Goal: Task Accomplishment & Management: Complete application form

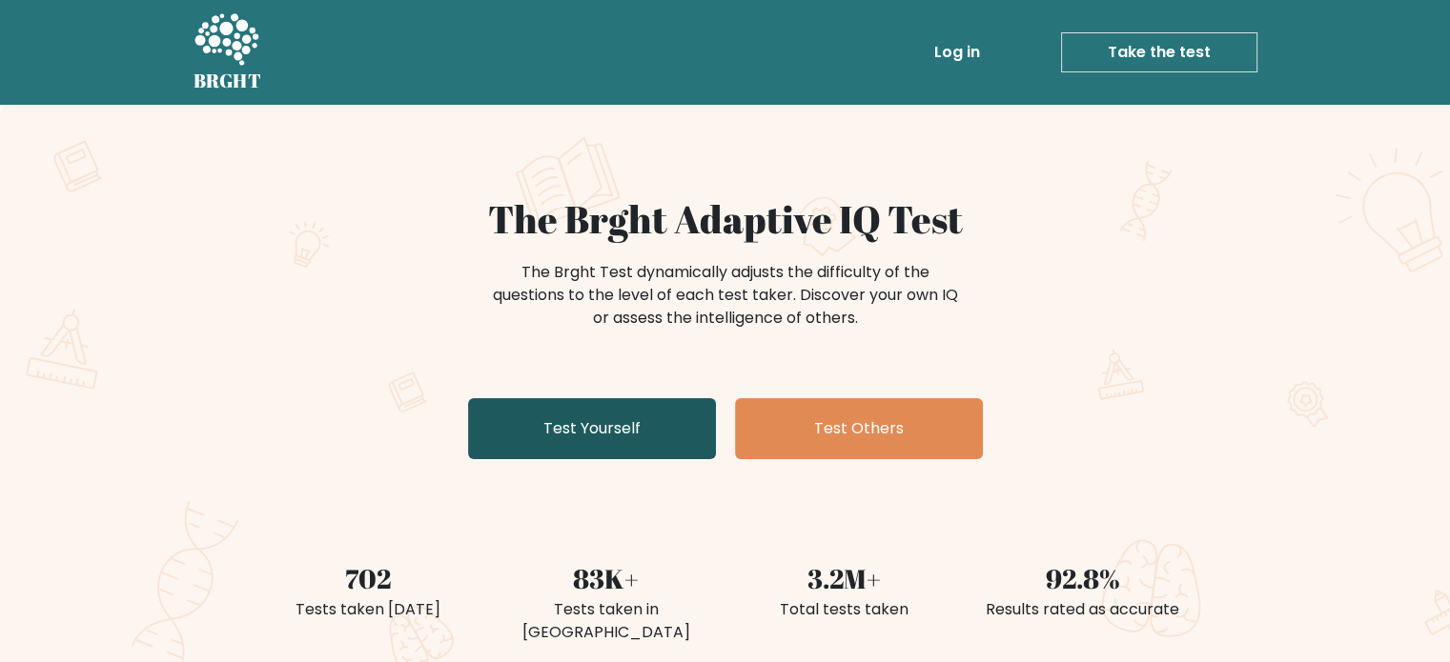
click at [632, 448] on link "Test Yourself" at bounding box center [592, 428] width 248 height 61
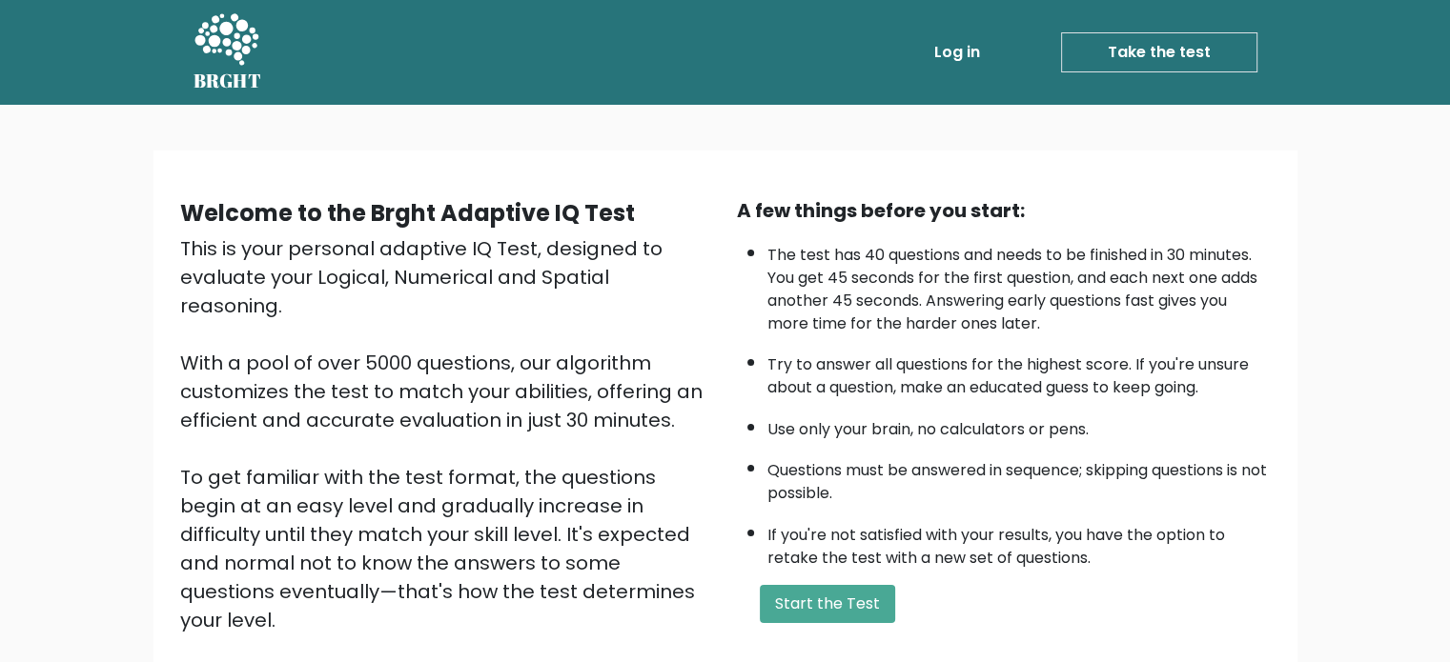
click at [783, 575] on div "A few things before you start: The test has 40 questions and needs to be finish…" at bounding box center [1003, 444] width 557 height 496
click at [821, 589] on button "Start the Test" at bounding box center [827, 604] width 135 height 38
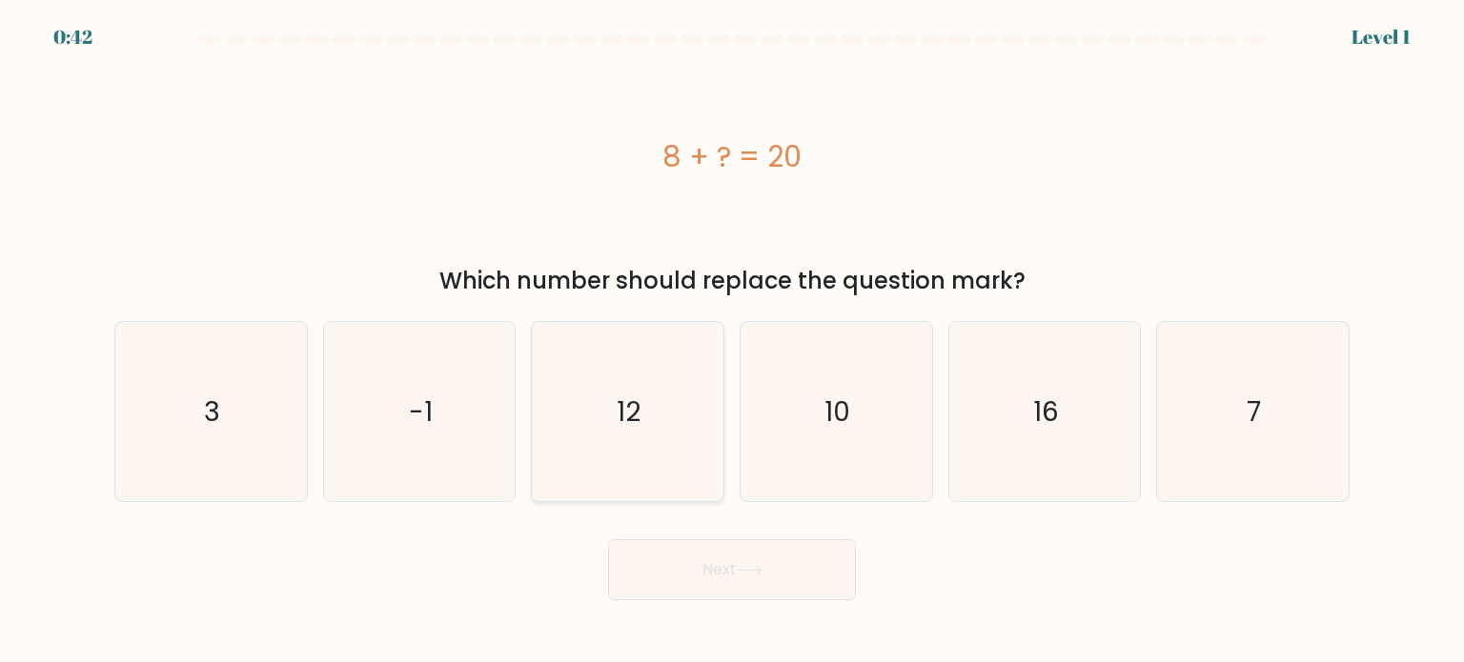
click at [606, 402] on icon "12" at bounding box center [627, 411] width 179 height 179
click at [732, 341] on input "c. 12" at bounding box center [732, 337] width 1 height 10
radio input "true"
click at [705, 593] on button "Next" at bounding box center [732, 569] width 248 height 61
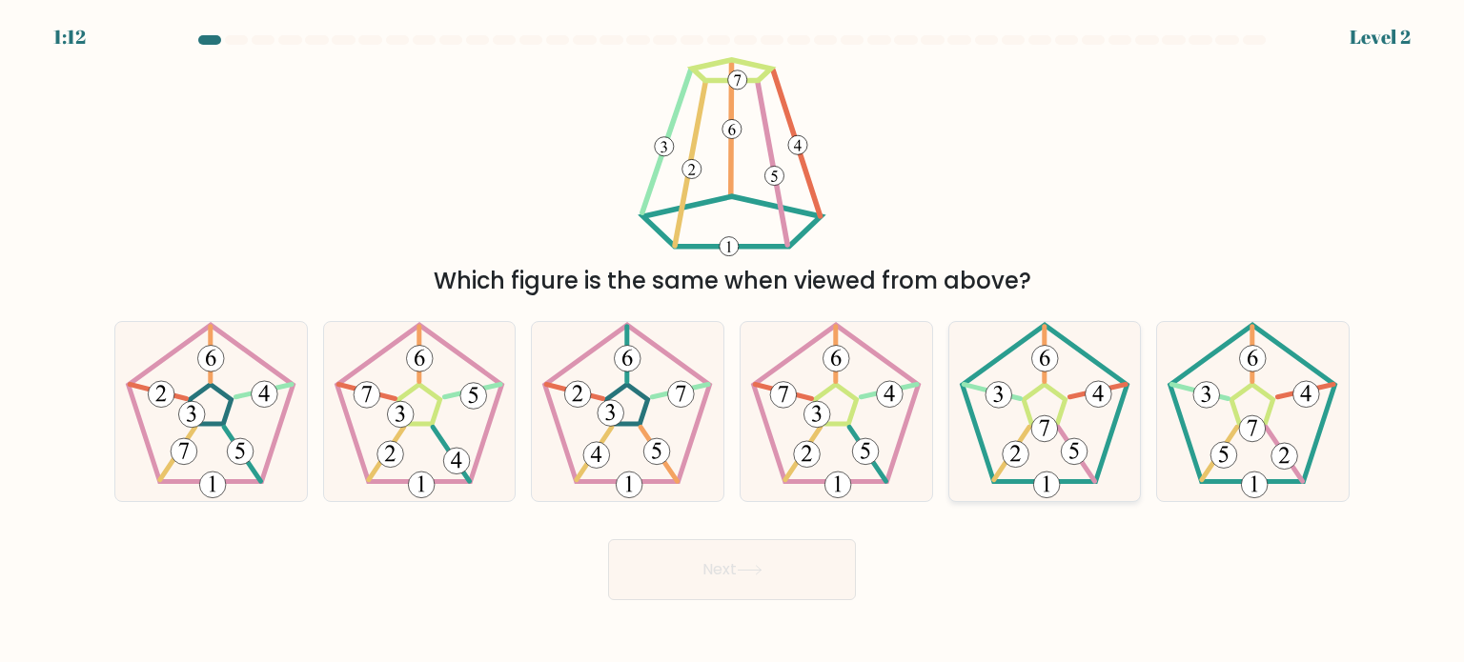
click at [1078, 384] on icon at bounding box center [1044, 411] width 179 height 179
click at [733, 341] on input "e." at bounding box center [732, 337] width 1 height 10
radio input "true"
click at [763, 558] on button "Next" at bounding box center [732, 569] width 248 height 61
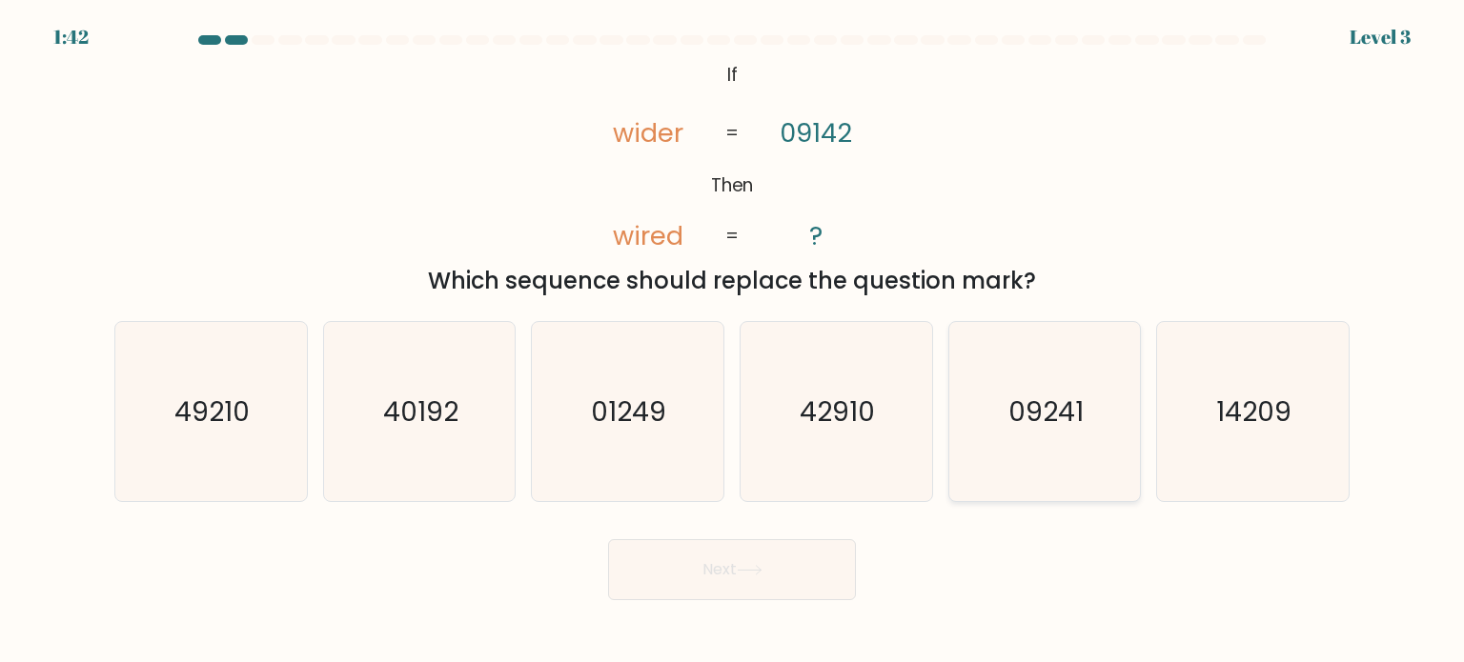
click at [1071, 394] on text "09241" at bounding box center [1045, 411] width 75 height 38
click at [733, 341] on input "e. 09241" at bounding box center [732, 337] width 1 height 10
radio input "true"
click at [827, 556] on button "Next" at bounding box center [732, 569] width 248 height 61
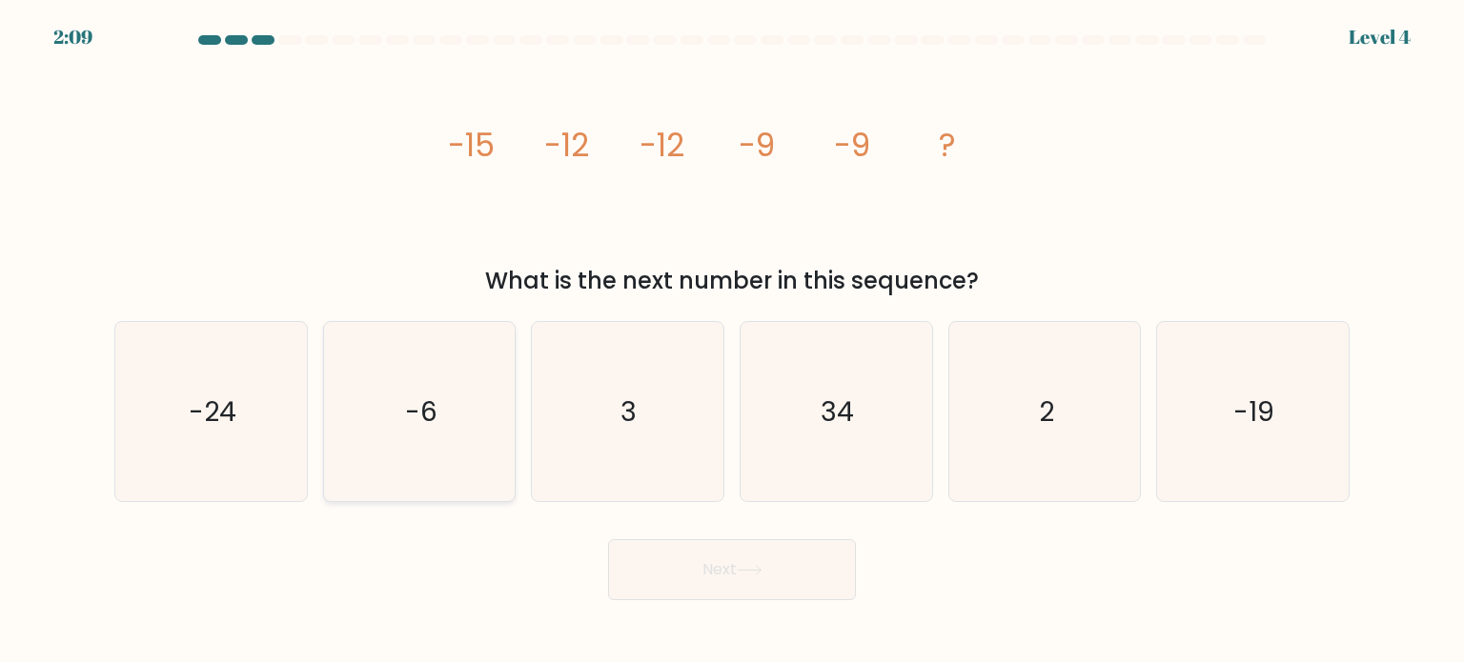
click at [415, 405] on text "-6" at bounding box center [421, 411] width 32 height 38
click at [732, 341] on input "b. -6" at bounding box center [732, 337] width 1 height 10
radio input "true"
drag, startPoint x: 709, startPoint y: 556, endPoint x: 690, endPoint y: 539, distance: 25.6
click at [707, 555] on button "Next" at bounding box center [732, 569] width 248 height 61
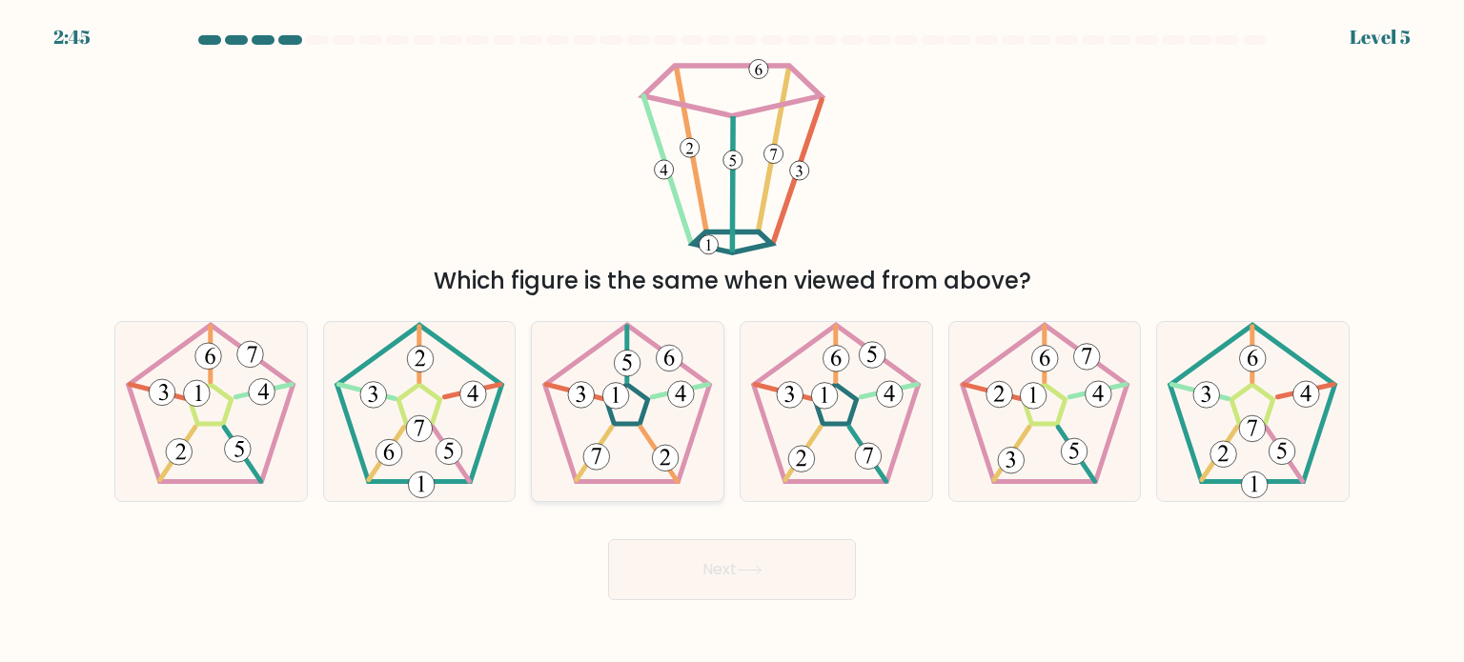
drag, startPoint x: 608, startPoint y: 417, endPoint x: 684, endPoint y: 472, distance: 93.6
click at [607, 417] on icon at bounding box center [627, 411] width 179 height 179
click at [732, 341] on input "c." at bounding box center [732, 337] width 1 height 10
radio input "true"
click at [750, 561] on button "Next" at bounding box center [732, 569] width 248 height 61
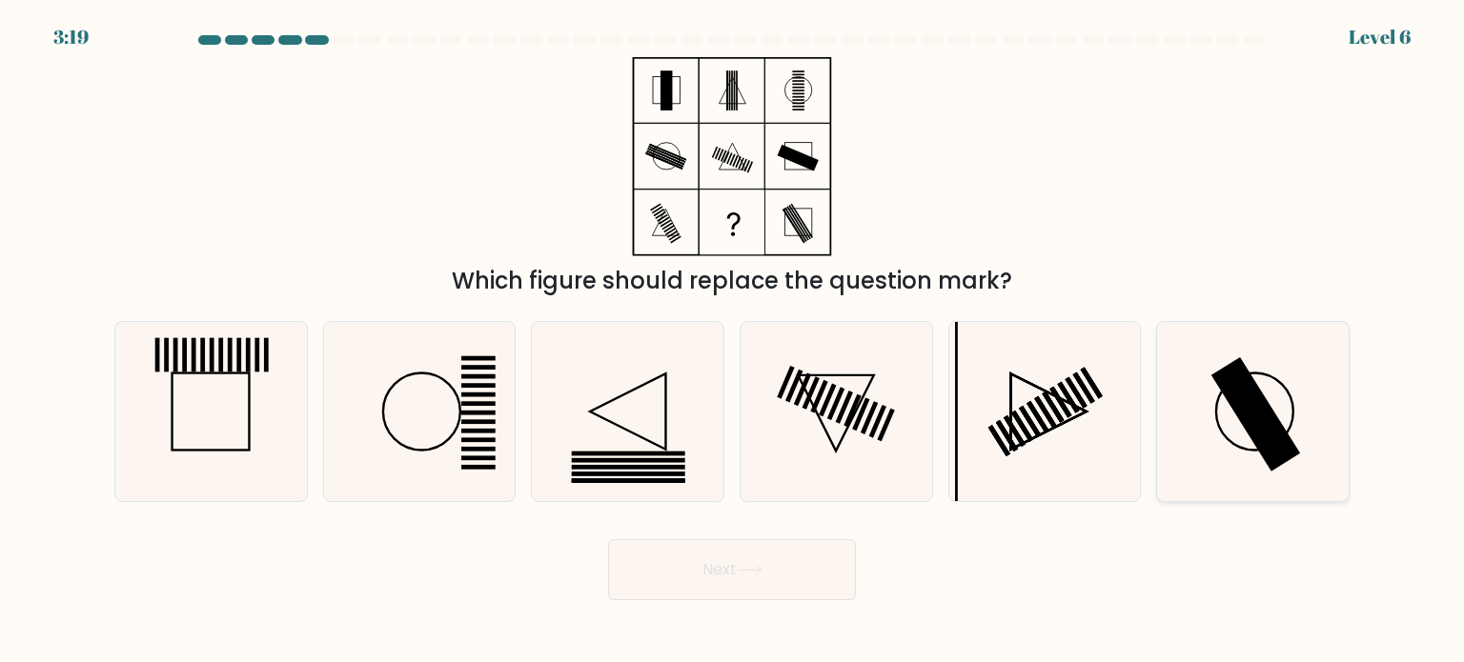
click at [1260, 446] on rect at bounding box center [1256, 413] width 90 height 114
click at [733, 341] on input "f." at bounding box center [732, 337] width 1 height 10
radio input "true"
click at [769, 575] on button "Next" at bounding box center [732, 569] width 248 height 61
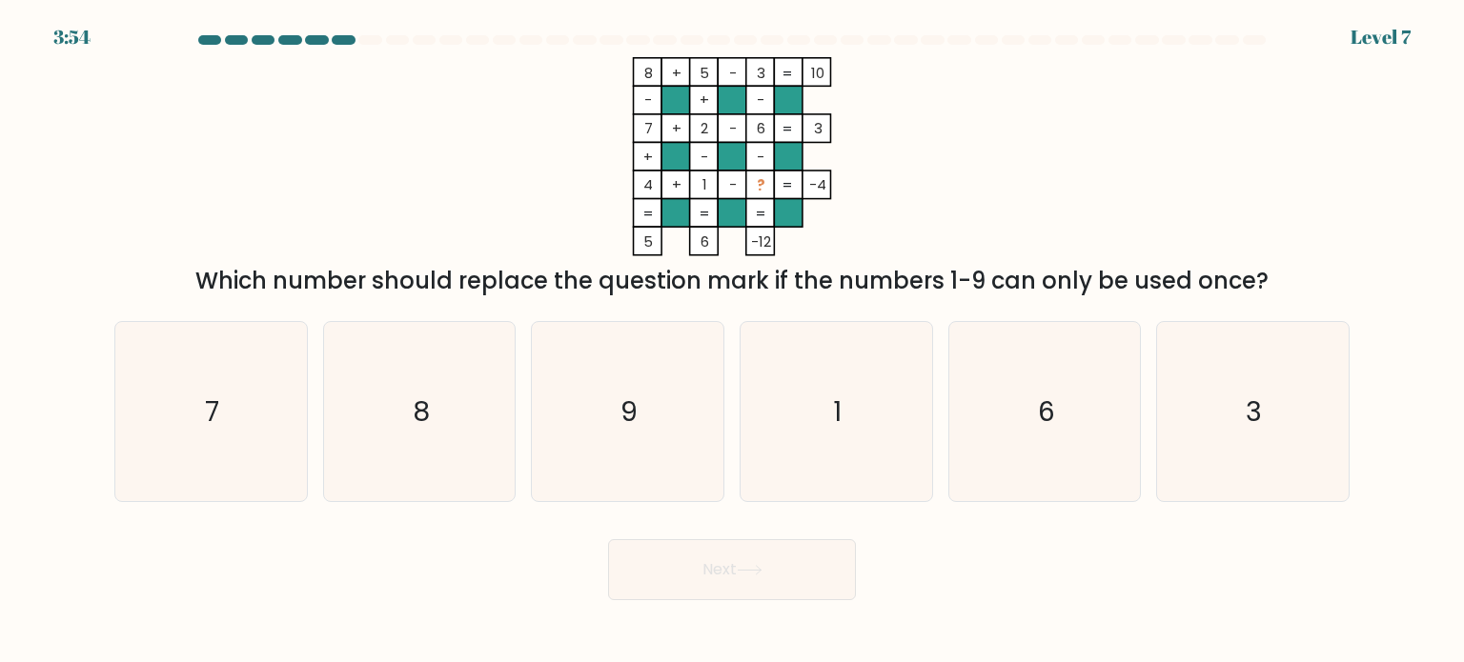
drag, startPoint x: 677, startPoint y: 410, endPoint x: 728, endPoint y: 510, distance: 112.5
click at [678, 408] on icon "9" at bounding box center [627, 411] width 179 height 179
click at [732, 341] on input "c. 9" at bounding box center [732, 337] width 1 height 10
radio input "true"
click at [765, 563] on button "Next" at bounding box center [732, 569] width 248 height 61
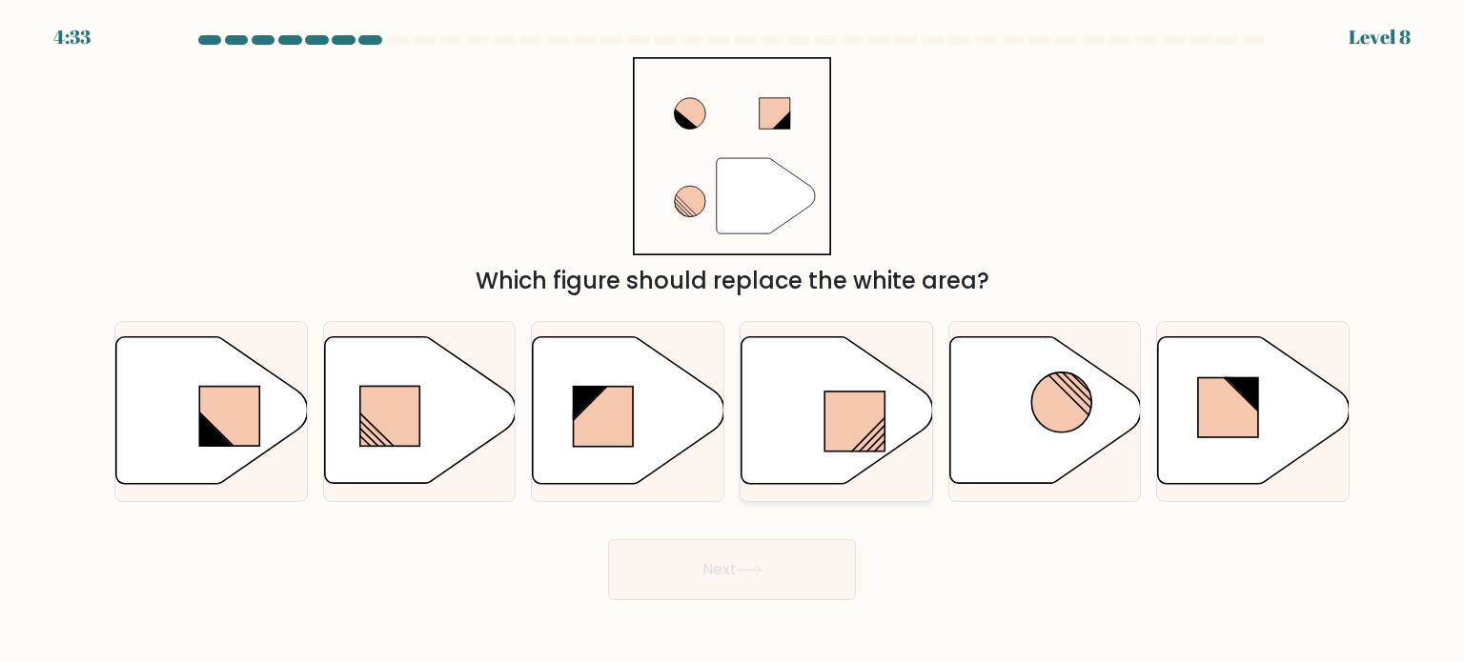
click at [792, 418] on icon at bounding box center [838, 410] width 192 height 147
click at [733, 341] on input "d." at bounding box center [732, 337] width 1 height 10
radio input "true"
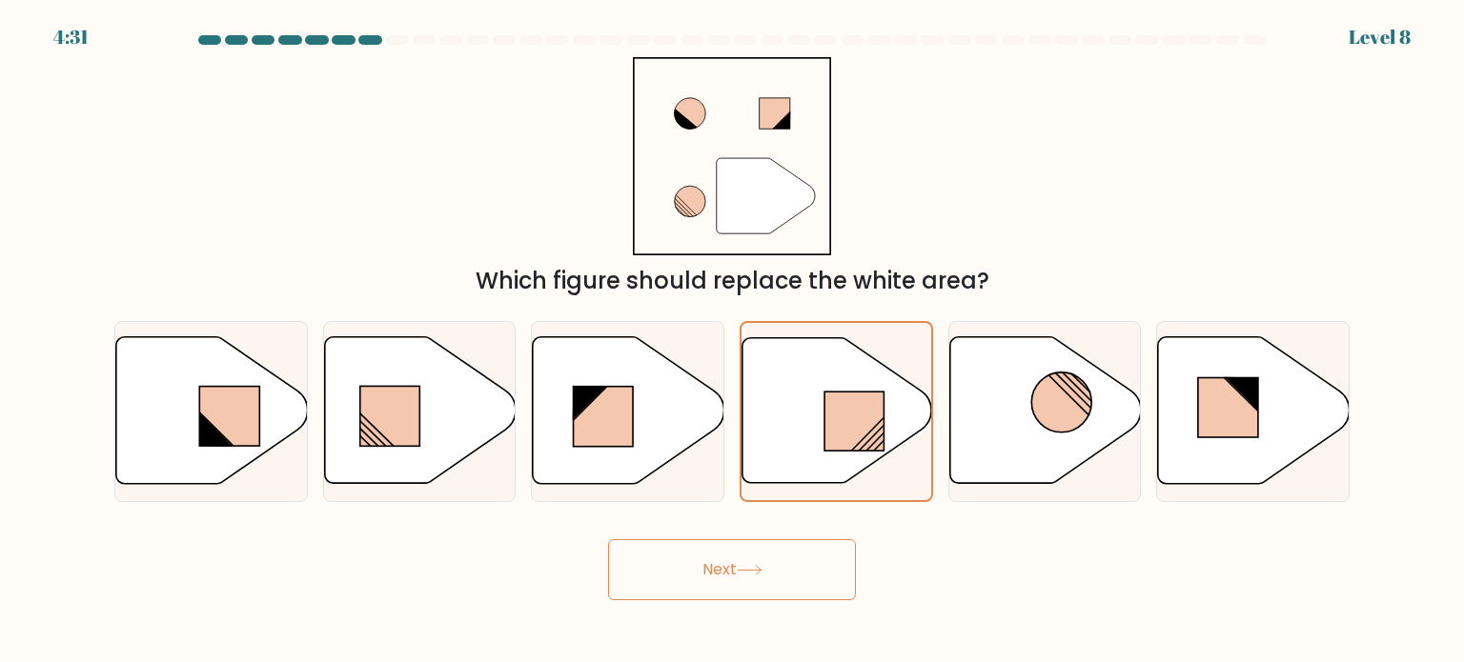
drag, startPoint x: 797, startPoint y: 562, endPoint x: 831, endPoint y: 519, distance: 54.9
click at [814, 532] on div "Next" at bounding box center [732, 562] width 1258 height 75
drag, startPoint x: 791, startPoint y: 559, endPoint x: 807, endPoint y: 562, distance: 16.6
click at [790, 558] on button "Next" at bounding box center [732, 569] width 248 height 61
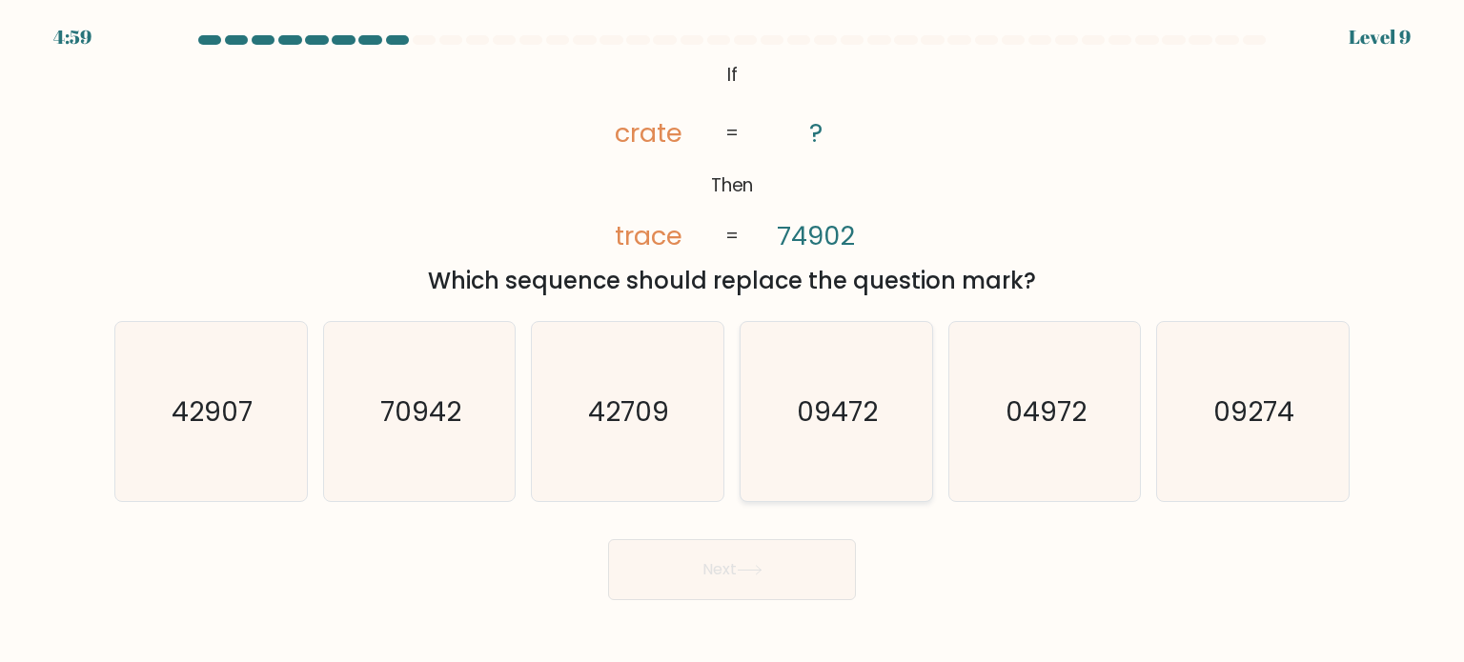
click at [876, 388] on icon "09472" at bounding box center [835, 411] width 179 height 179
click at [733, 341] on input "d. 09472" at bounding box center [732, 337] width 1 height 10
radio input "true"
drag, startPoint x: 974, startPoint y: 394, endPoint x: 974, endPoint y: 404, distance: 10.5
click at [974, 394] on icon "04972" at bounding box center [1044, 411] width 179 height 179
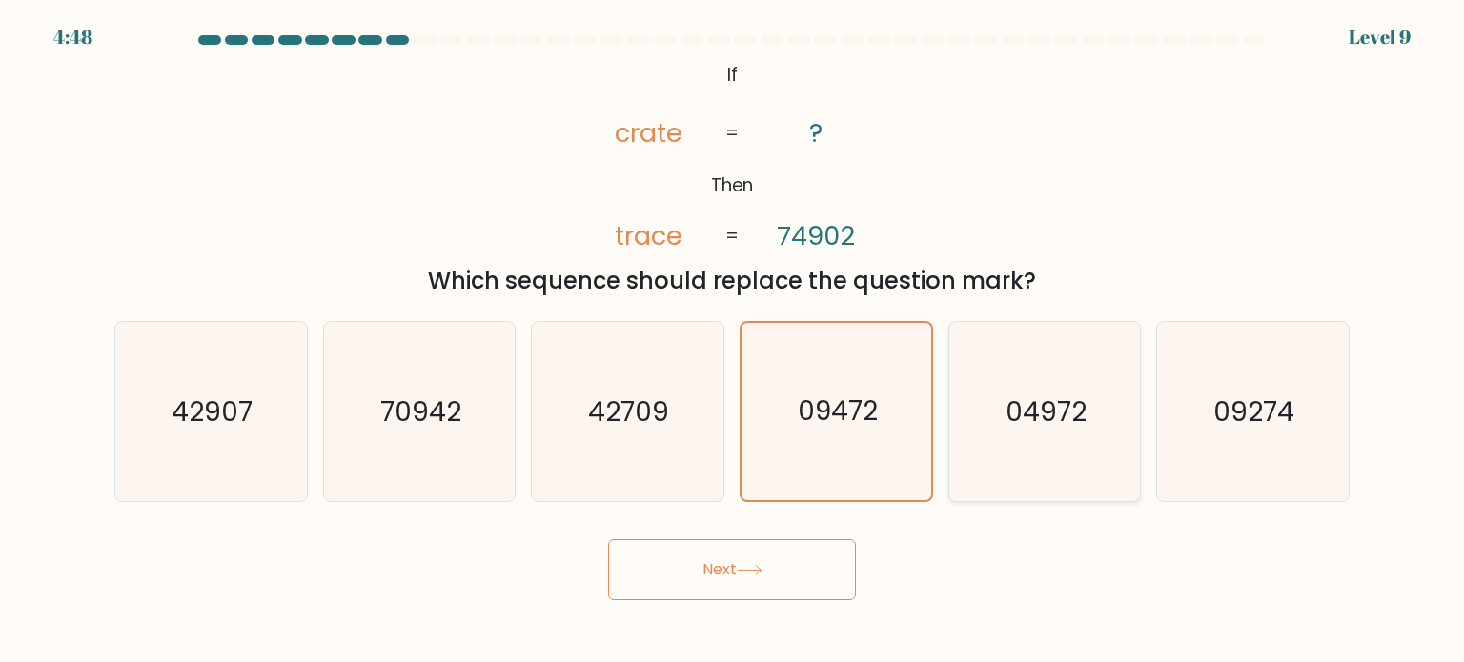
click at [733, 341] on input "e. 04972" at bounding box center [732, 337] width 1 height 10
radio input "true"
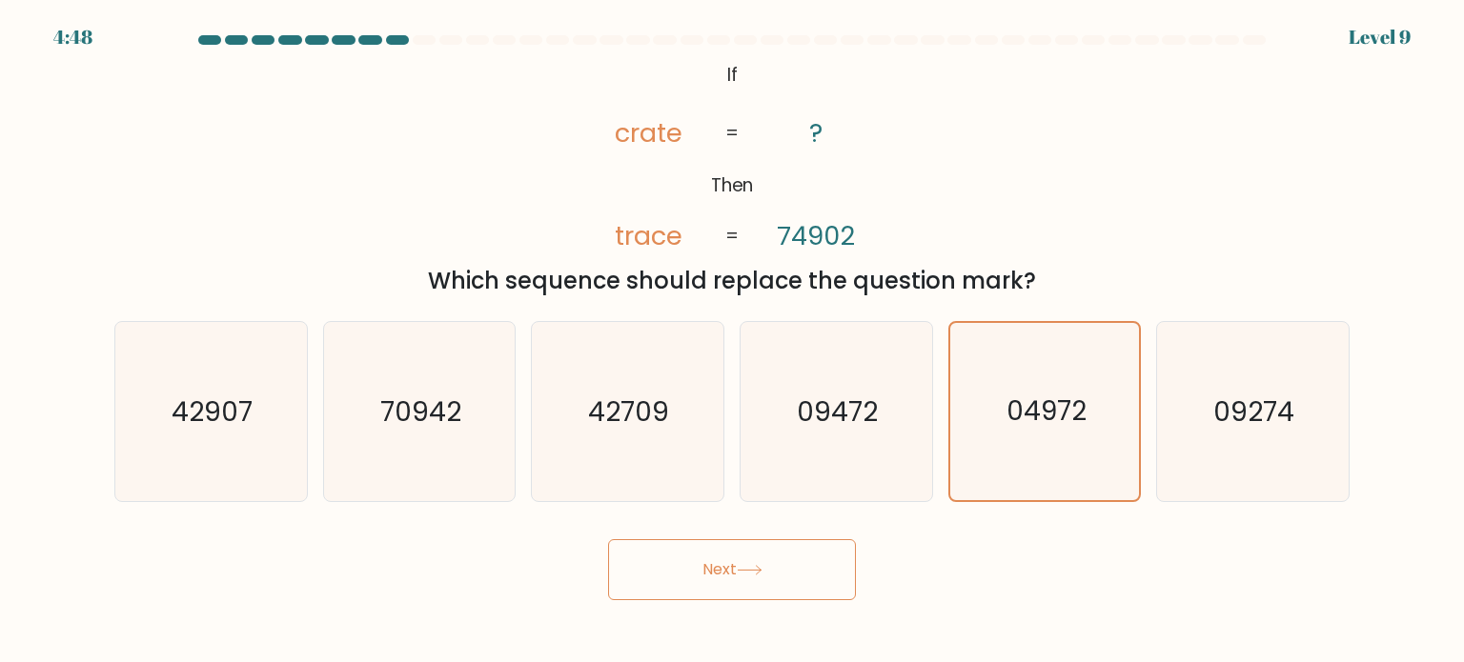
click at [838, 594] on button "Next" at bounding box center [732, 569] width 248 height 61
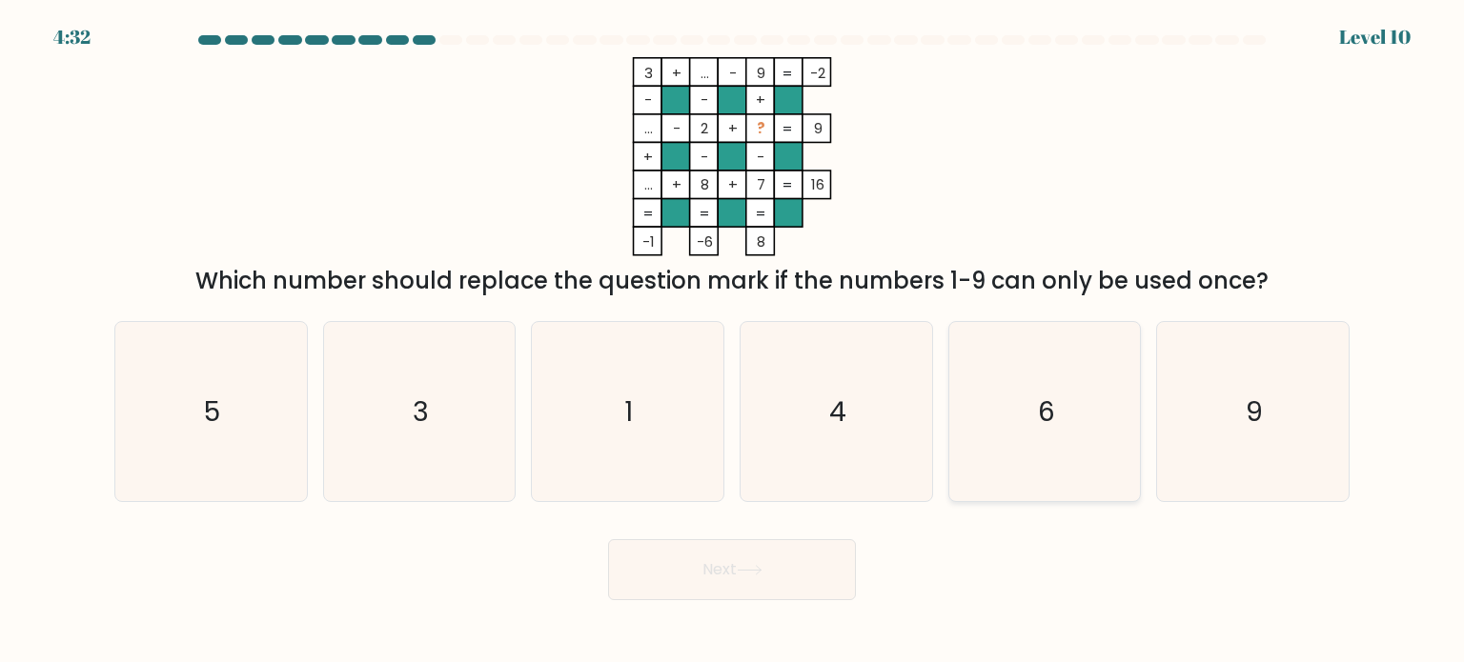
click at [1038, 477] on icon "6" at bounding box center [1044, 411] width 179 height 179
click at [733, 341] on input "e. 6" at bounding box center [732, 337] width 1 height 10
radio input "true"
click at [812, 575] on button "Next" at bounding box center [732, 569] width 248 height 61
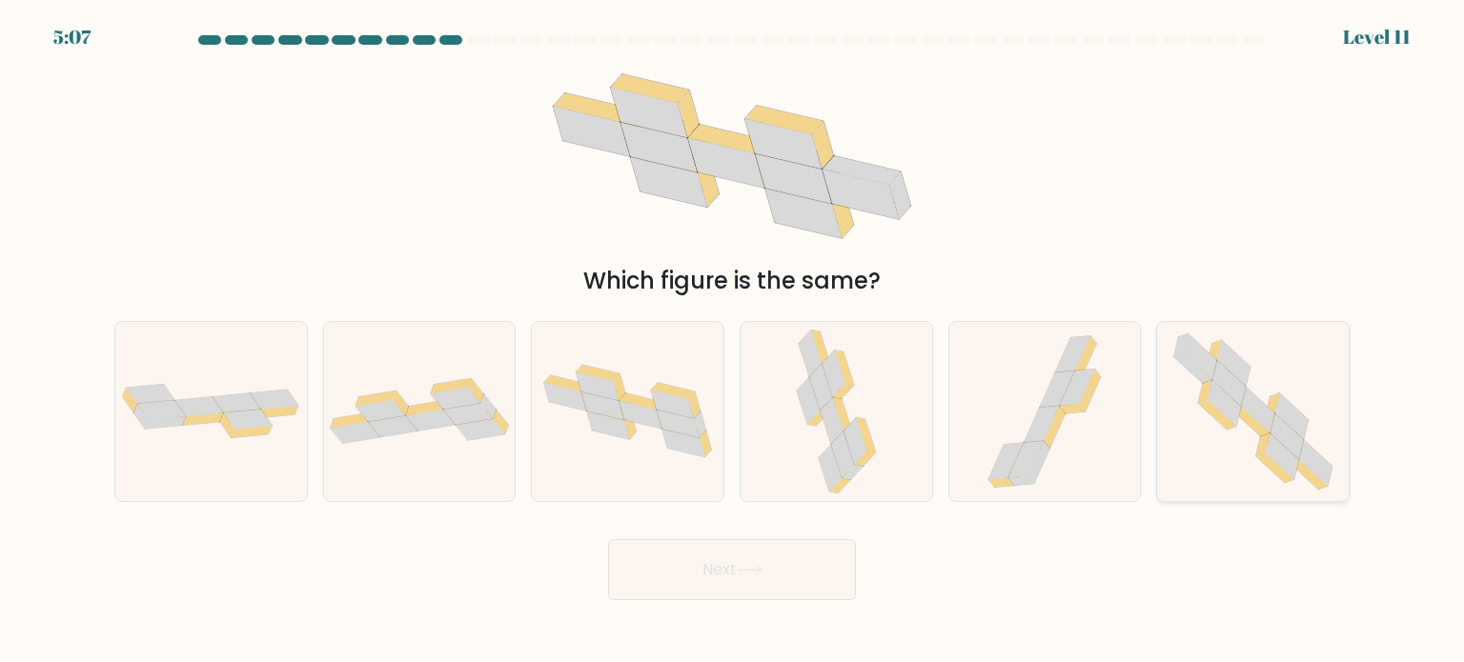
click at [1232, 418] on icon at bounding box center [1224, 403] width 33 height 46
click at [733, 341] on input "f." at bounding box center [732, 337] width 1 height 10
radio input "true"
click at [693, 565] on button "Next" at bounding box center [732, 569] width 248 height 61
